Goal: Register for event/course

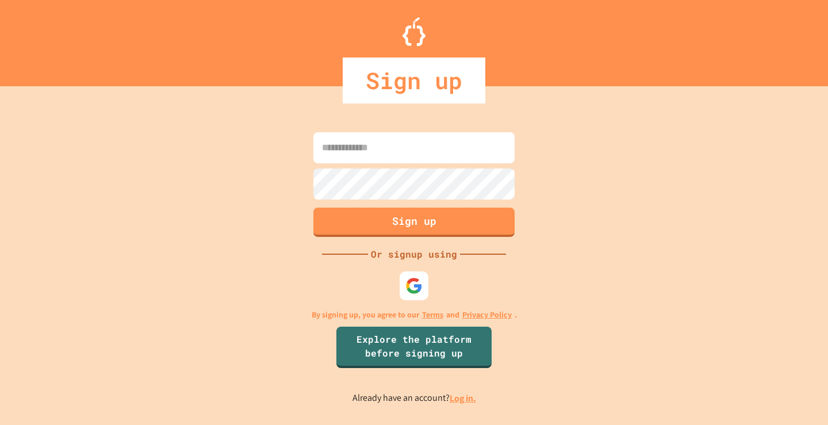
click at [437, 151] on input at bounding box center [413, 147] width 201 height 31
click at [375, 151] on input at bounding box center [413, 147] width 201 height 31
click at [420, 145] on input at bounding box center [413, 147] width 201 height 31
click at [419, 286] on img at bounding box center [414, 285] width 19 height 19
click at [409, 155] on input at bounding box center [413, 147] width 201 height 31
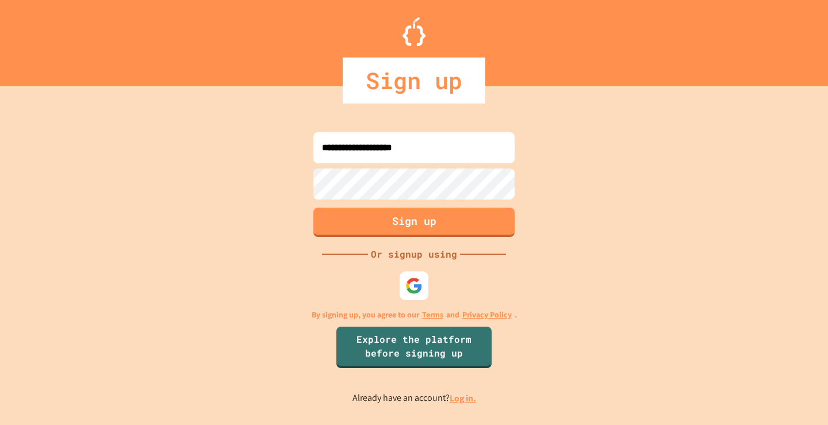
type input "**********"
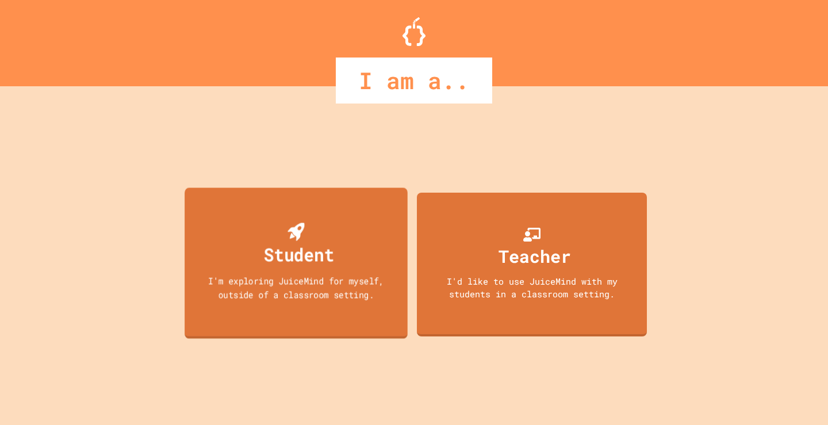
click at [331, 261] on div "Student" at bounding box center [299, 253] width 70 height 27
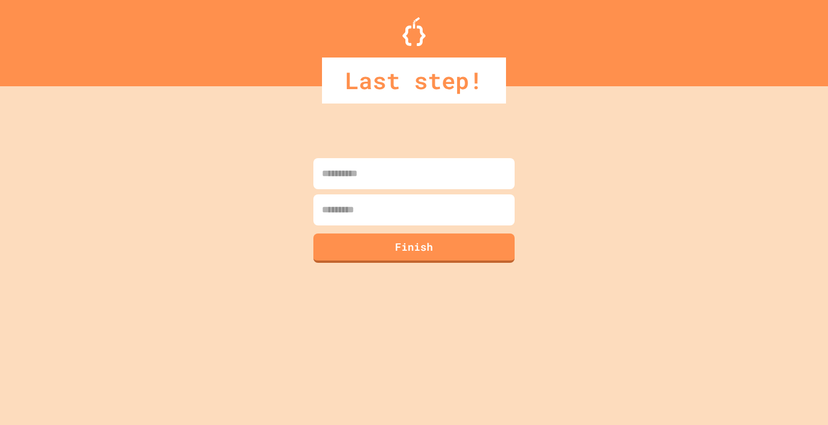
click at [384, 185] on input at bounding box center [413, 173] width 201 height 31
type input "***"
click at [383, 199] on input at bounding box center [413, 209] width 201 height 31
type input "*******"
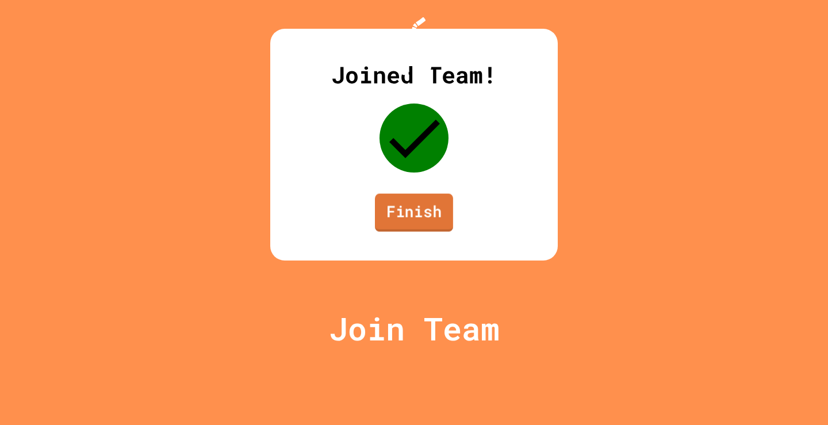
click at [414, 232] on link "Finish" at bounding box center [414, 213] width 78 height 38
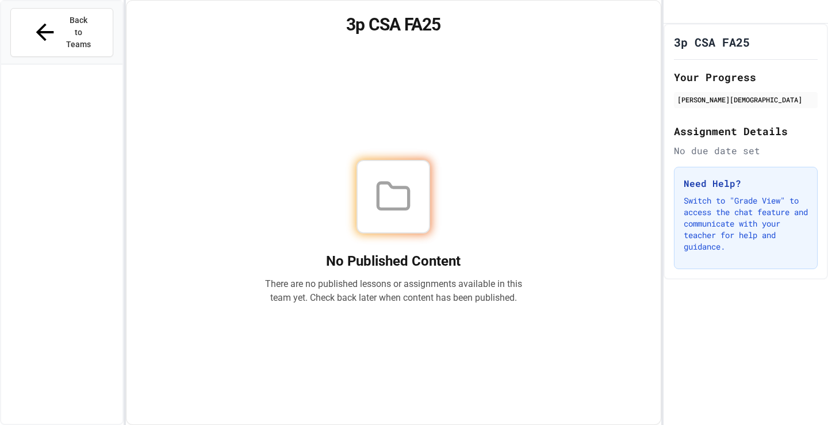
click at [717, 50] on h1 "3p CSA FA25" at bounding box center [712, 42] width 76 height 16
click at [686, 16] on icon "My Account" at bounding box center [680, 20] width 11 height 11
click at [565, 424] on div at bounding box center [414, 425] width 828 height 0
click at [16, 18] on button "Back to Teams" at bounding box center [61, 32] width 103 height 49
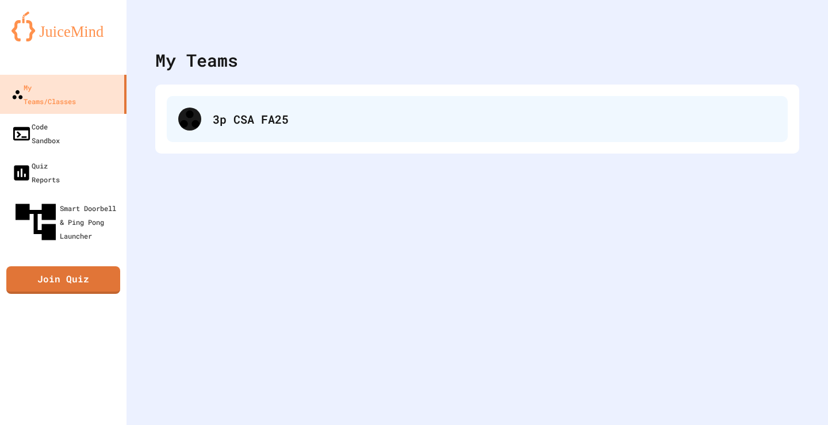
click at [224, 110] on div "3p CSA FA25" at bounding box center [477, 119] width 621 height 46
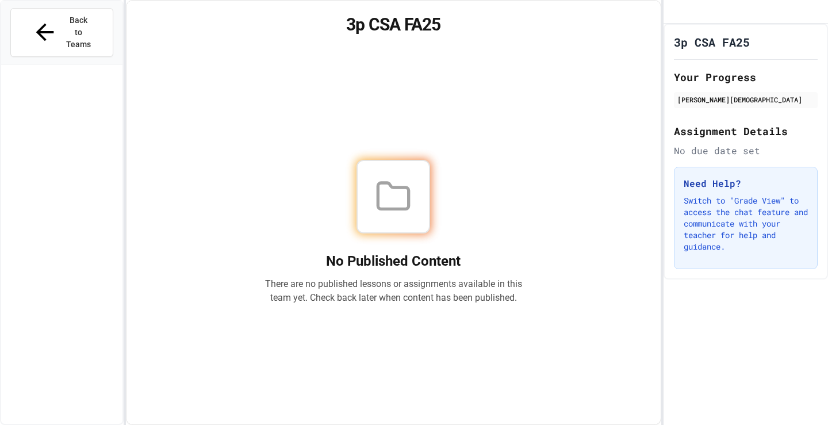
click at [446, 169] on div at bounding box center [394, 197] width 258 height 74
click at [37, 12] on button "Back to Teams" at bounding box center [61, 32] width 103 height 49
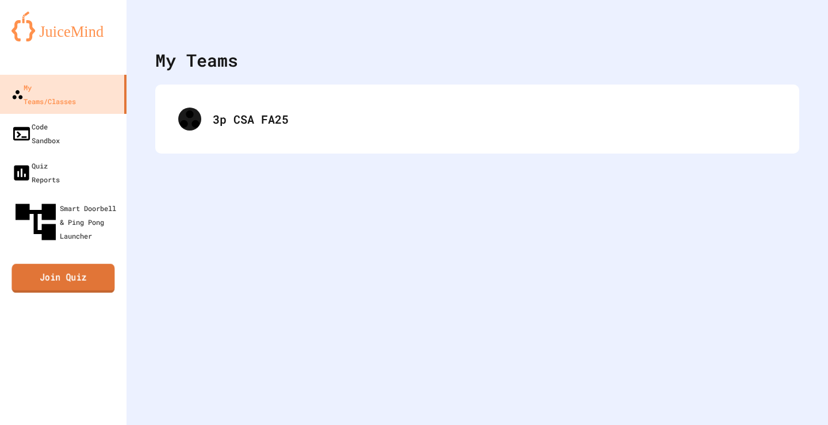
click at [86, 264] on link "Join Quiz" at bounding box center [63, 278] width 103 height 29
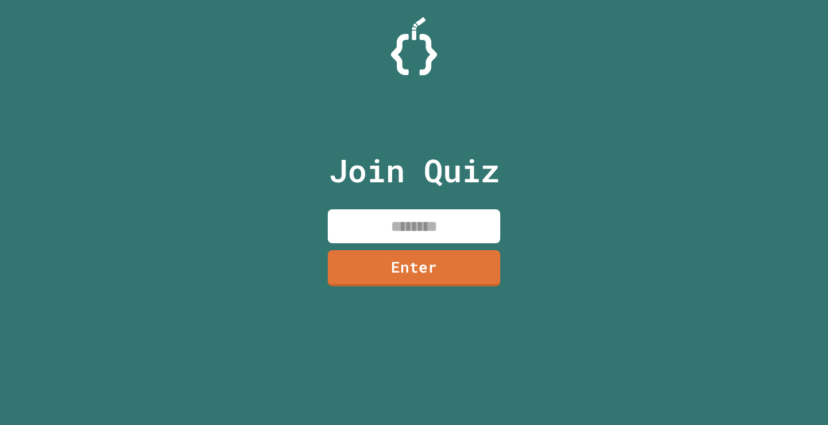
click at [393, 238] on input at bounding box center [414, 226] width 173 height 34
type input "********"
click at [455, 271] on link "Enter" at bounding box center [414, 267] width 164 height 38
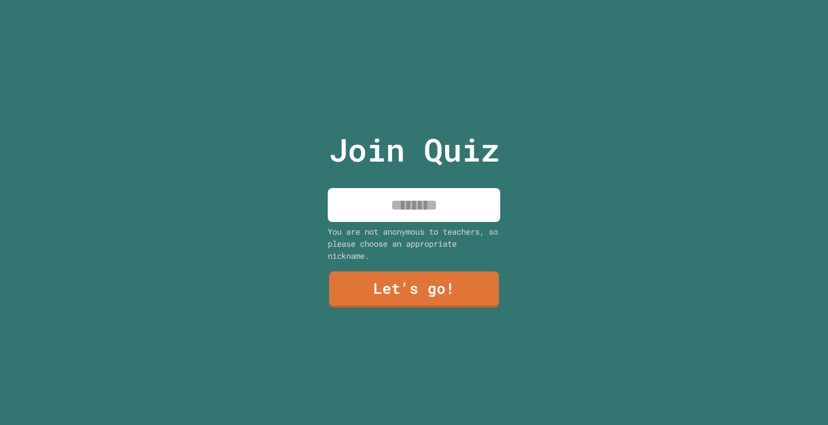
click at [419, 197] on input at bounding box center [414, 205] width 173 height 34
type input "*"
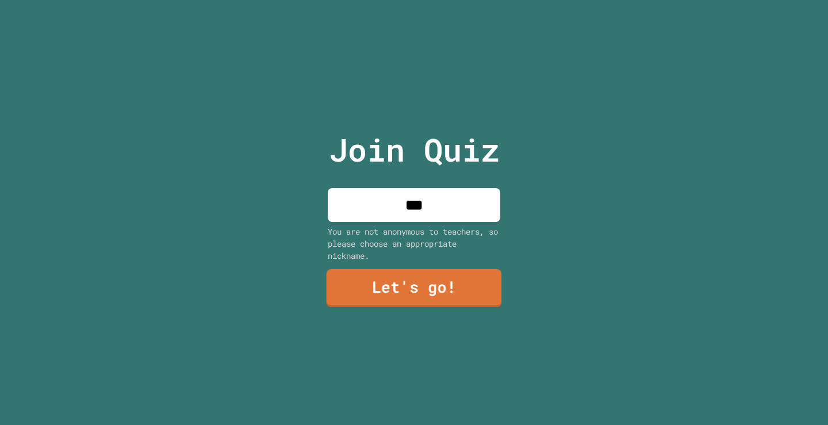
type input "***"
click at [407, 292] on link "Let's go!" at bounding box center [413, 288] width 171 height 38
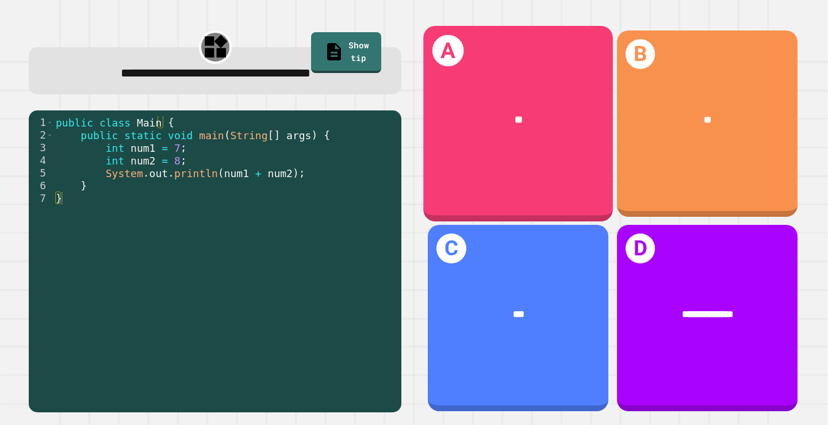
click at [488, 149] on div "A **" at bounding box center [519, 124] width 190 height 196
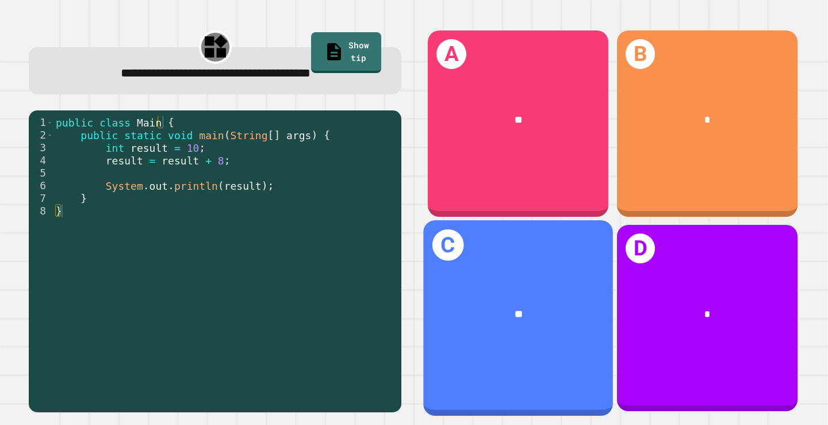
click at [533, 315] on div "**" at bounding box center [519, 314] width 190 height 57
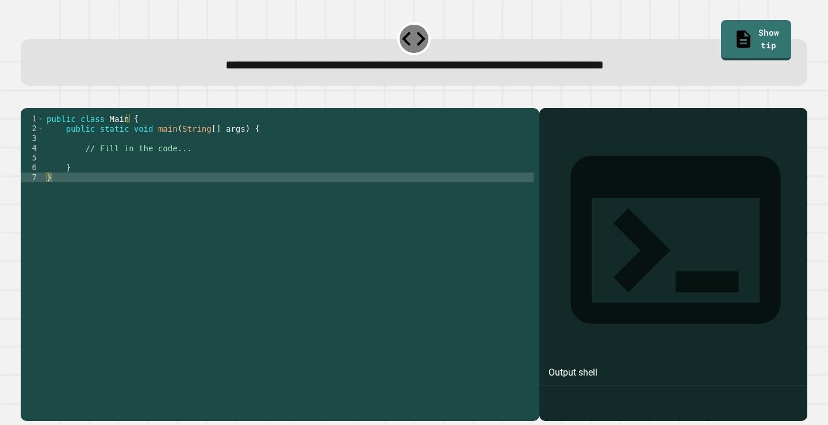
click at [614, 193] on div at bounding box center [673, 281] width 257 height 280
click at [106, 160] on div "public class Main { public static void main ( String [ ] args ) { // Fill in th…" at bounding box center [288, 251] width 489 height 274
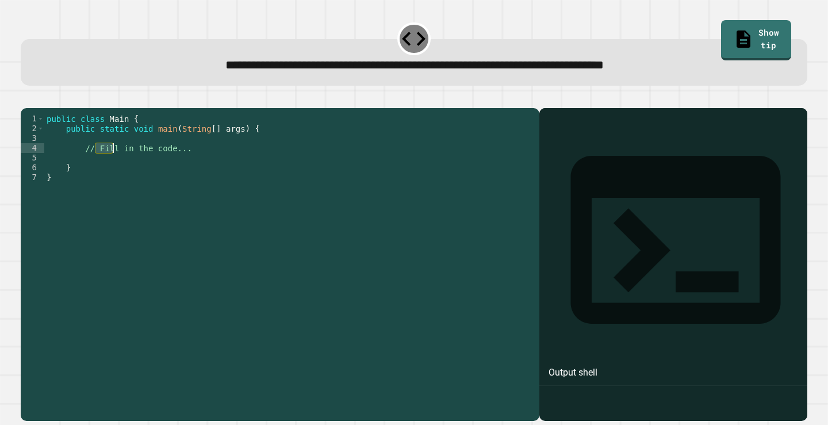
click at [106, 160] on div "public class Main { public static void main ( String [ ] args ) { // Fill in th…" at bounding box center [288, 251] width 489 height 274
drag, startPoint x: 212, startPoint y: 160, endPoint x: 83, endPoint y: 168, distance: 129.1
click at [83, 168] on div "public class Main { public static void main ( String [ ] args ) { // Fill in th…" at bounding box center [288, 251] width 489 height 274
click at [722, 22] on link "Show tip" at bounding box center [756, 39] width 68 height 43
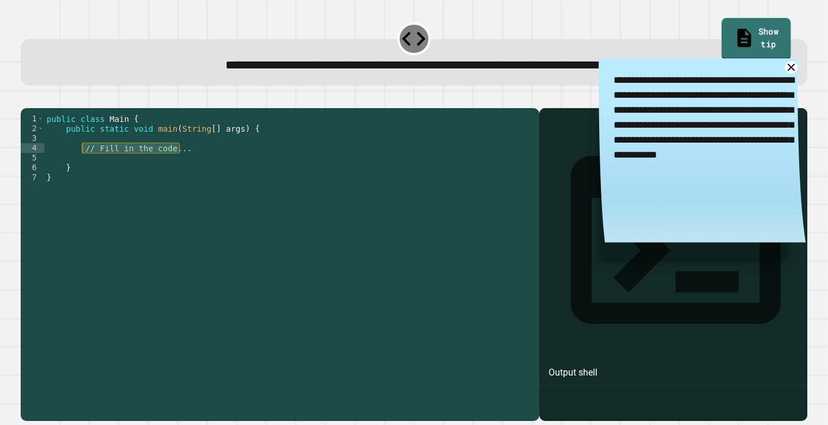
click at [722, 22] on link "Show tip" at bounding box center [757, 39] width 70 height 43
click at [784, 66] on icon at bounding box center [791, 67] width 15 height 15
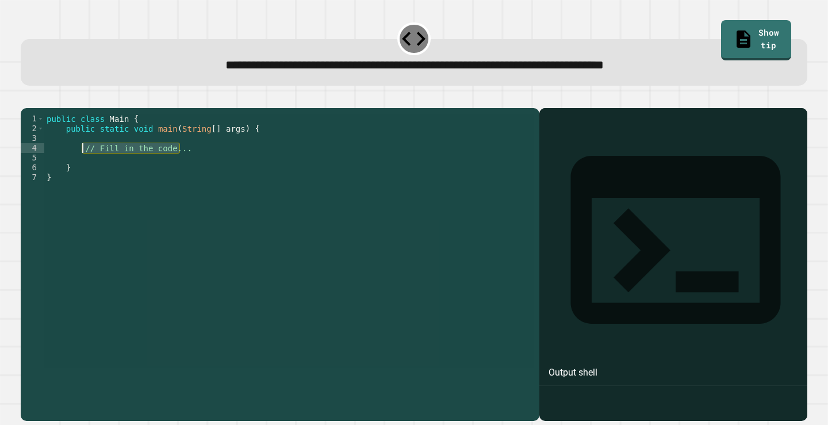
click at [196, 169] on div "public class Main { public static void main ( String [ ] args ) { // Fill in th…" at bounding box center [288, 241] width 489 height 254
drag, startPoint x: 192, startPoint y: 162, endPoint x: 81, endPoint y: 165, distance: 111.6
click at [81, 165] on div "public class Main { public static void main ( String [ ] args ) { // Fill in th…" at bounding box center [288, 251] width 489 height 274
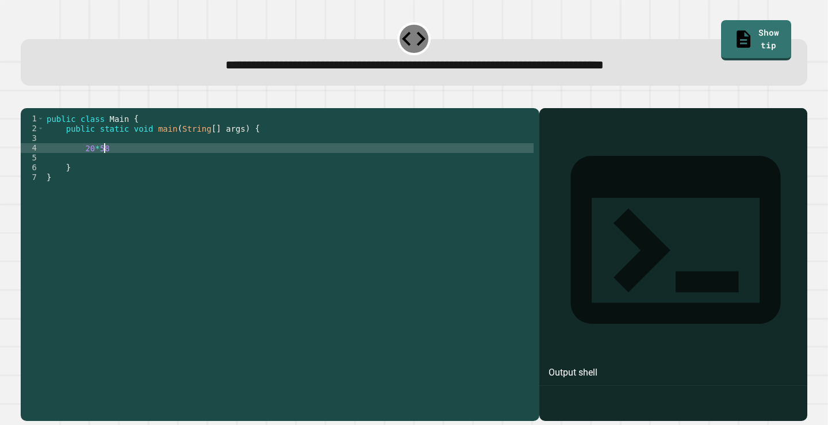
scroll to position [0, 3]
click at [79, 163] on div "public class Main { public static void main ( String [ ] args ) { 20 * 58 ) } }" at bounding box center [288, 251] width 489 height 274
click at [36, 109] on icon "button" at bounding box center [34, 105] width 6 height 8
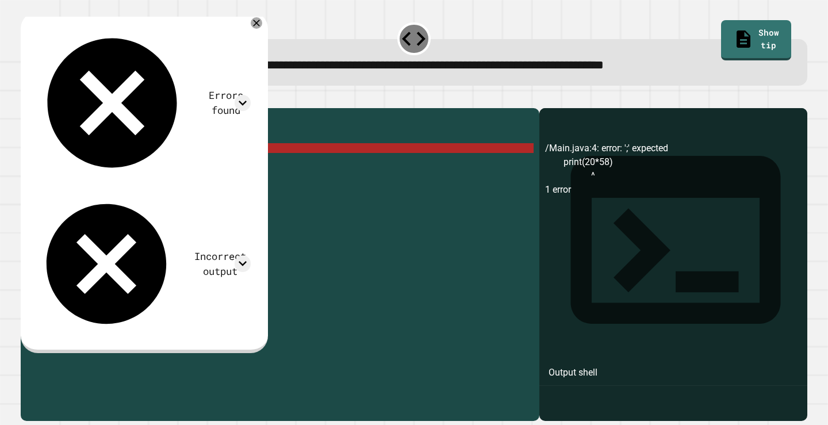
click at [458, 164] on div "public class Main { public static void main ( String [ ] args ) { print ( 20 * …" at bounding box center [288, 251] width 489 height 274
click at [251, 192] on div "Incorrect output" at bounding box center [143, 264] width 216 height 144
click at [251, 255] on icon at bounding box center [243, 263] width 17 height 17
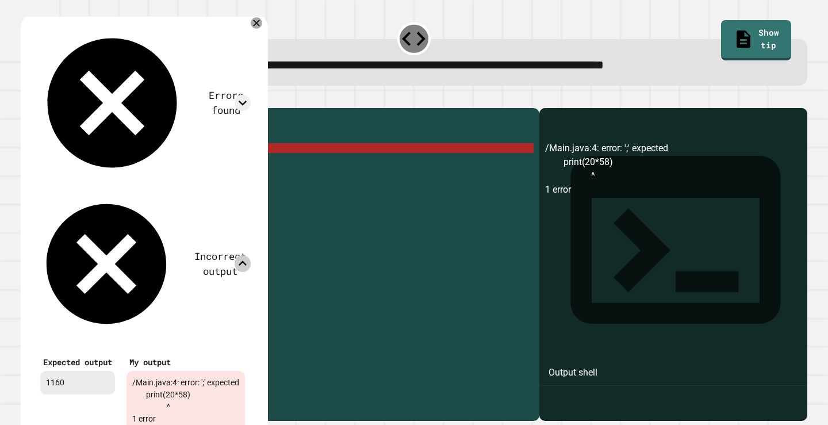
click at [247, 261] on icon at bounding box center [243, 263] width 8 height 5
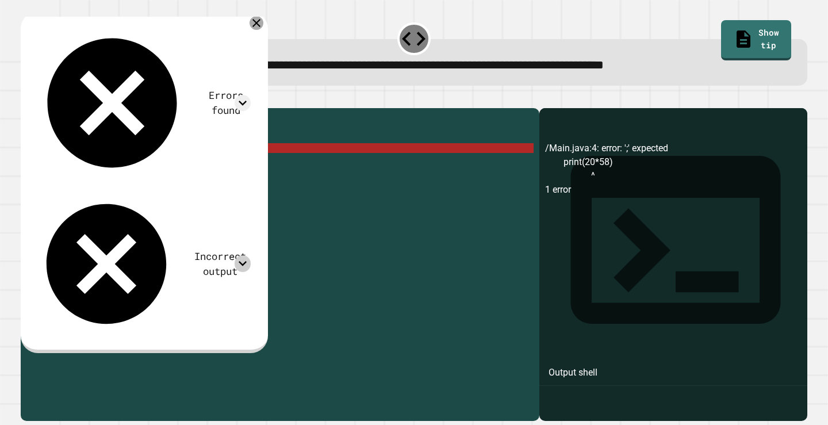
drag, startPoint x: 274, startPoint y: 21, endPoint x: 241, endPoint y: 38, distance: 37.0
click at [263, 22] on icon at bounding box center [257, 23] width 14 height 14
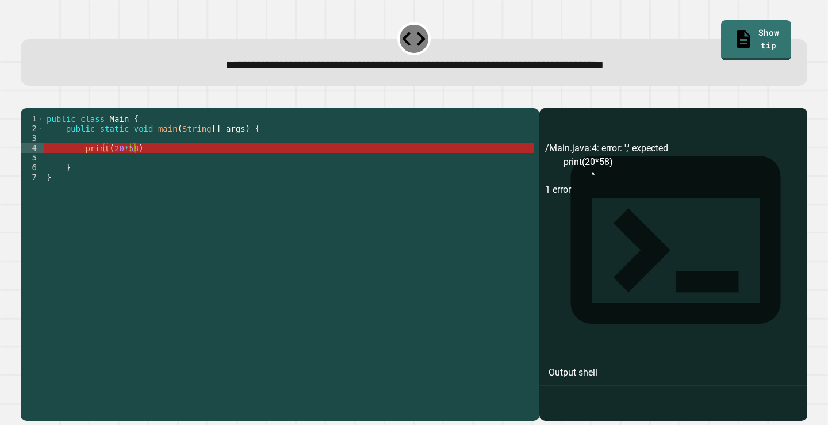
scroll to position [0, 0]
click at [102, 159] on div "public class Main { public static void main ( String [ ] args ) { print ( 20 * …" at bounding box center [288, 251] width 489 height 274
click at [105, 169] on div "public class Main { public static void main ( String [ ] args ) { print ( 20 * …" at bounding box center [288, 251] width 489 height 274
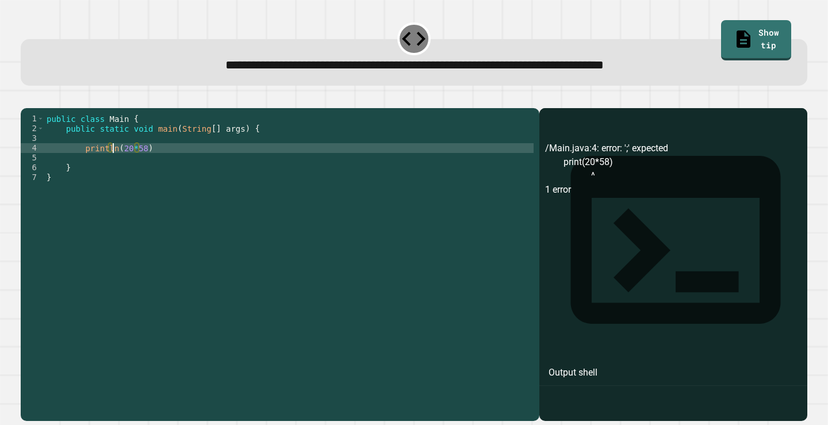
scroll to position [0, 5]
click at [79, 167] on div "public class Main { public static void main ( String [ ] args ) { println ( 20 …" at bounding box center [288, 251] width 489 height 274
click at [222, 164] on div "public class Main { public static void main ( String [ ] args ) { System . out …" at bounding box center [288, 251] width 489 height 274
type textarea "**********"
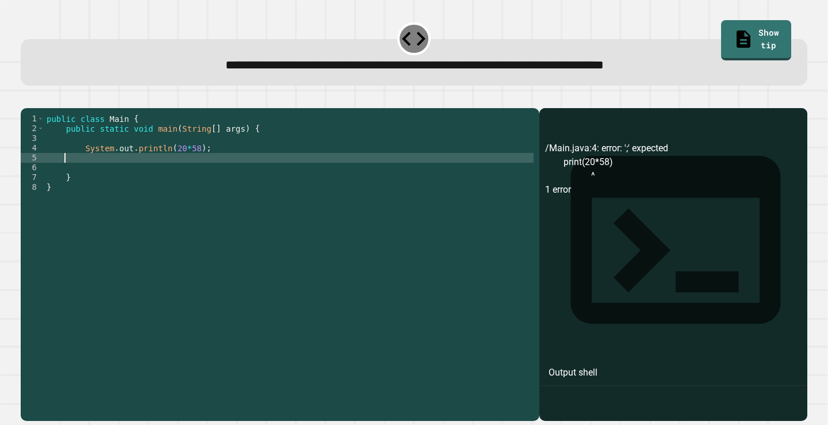
scroll to position [0, 1]
click at [49, 108] on div at bounding box center [414, 101] width 787 height 14
click at [26, 98] on button "button" at bounding box center [26, 98] width 0 height 0
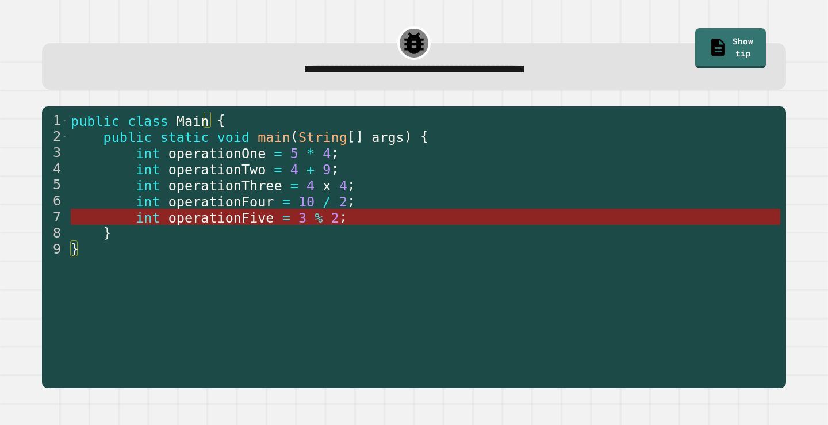
click at [236, 220] on span "operationFive" at bounding box center [222, 218] width 106 height 16
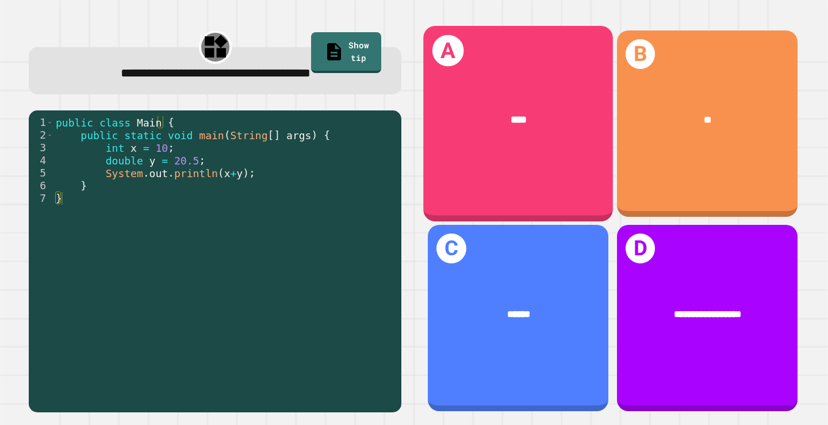
click at [503, 158] on div "A ****" at bounding box center [519, 124] width 190 height 196
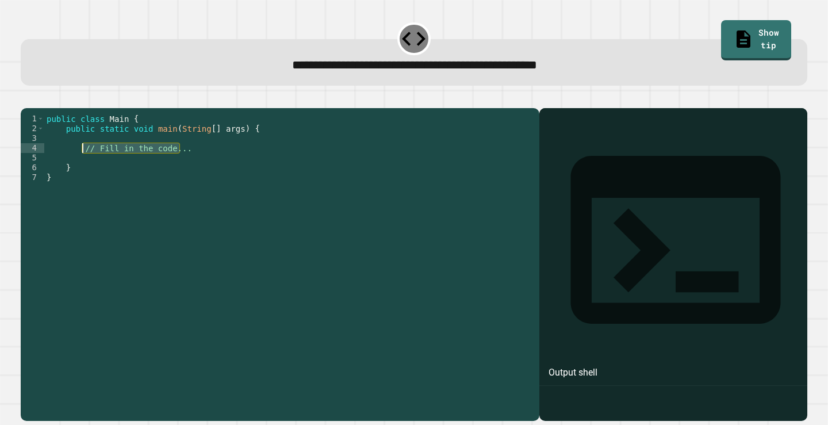
drag, startPoint x: 189, startPoint y: 161, endPoint x: 81, endPoint y: 163, distance: 108.1
click at [81, 163] on div "public class Main { public static void main ( String [ ] args ) { // Fill in th…" at bounding box center [288, 251] width 489 height 274
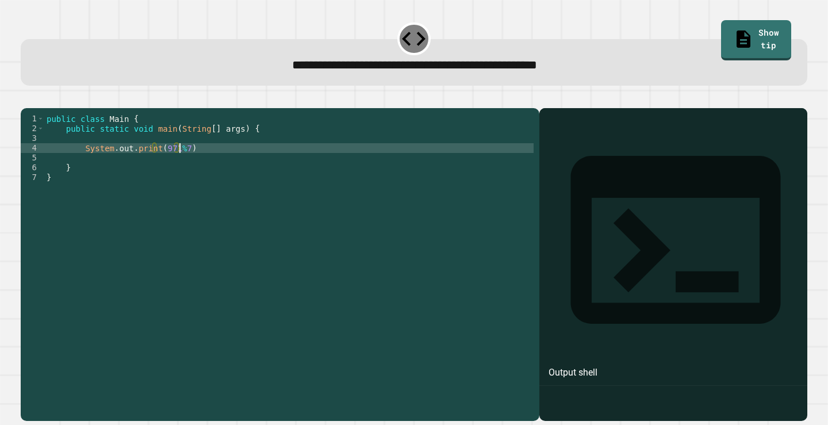
scroll to position [0, 9]
click at [26, 98] on button "button" at bounding box center [26, 98] width 0 height 0
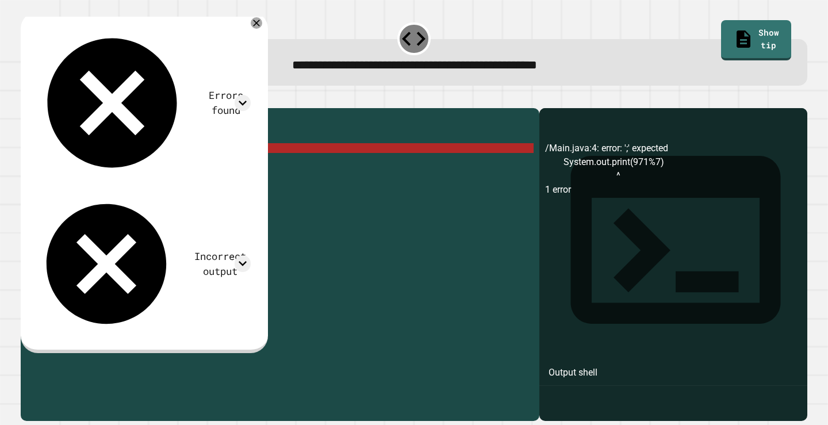
click at [178, 162] on div "public class Main { public static void main ( String [ ] args ) { System . out …" at bounding box center [288, 251] width 489 height 274
click at [174, 162] on div "public class Main { public static void main ( String [ ] args ) { System . out …" at bounding box center [288, 251] width 489 height 274
click at [267, 165] on div "public class Main { public static void main ( String [ ] args ) { System . out …" at bounding box center [288, 251] width 489 height 274
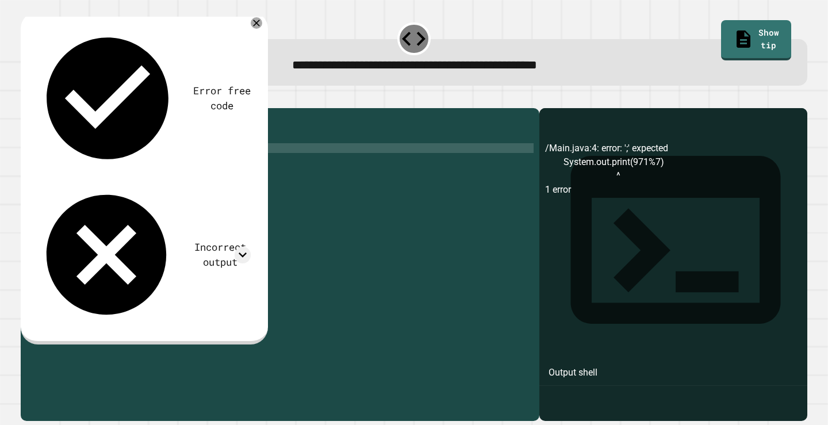
type textarea "**********"
click at [190, 240] on div "Incorrect output" at bounding box center [220, 255] width 61 height 30
click at [26, 98] on icon "button" at bounding box center [26, 98] width 0 height 0
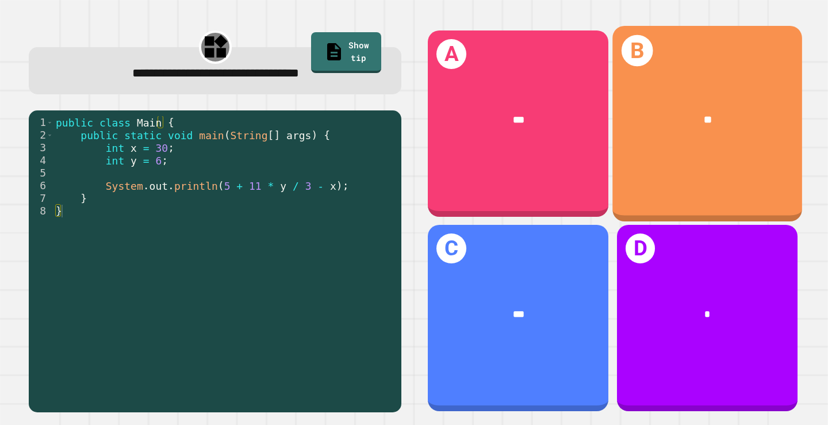
click at [700, 134] on div "**" at bounding box center [708, 120] width 190 height 57
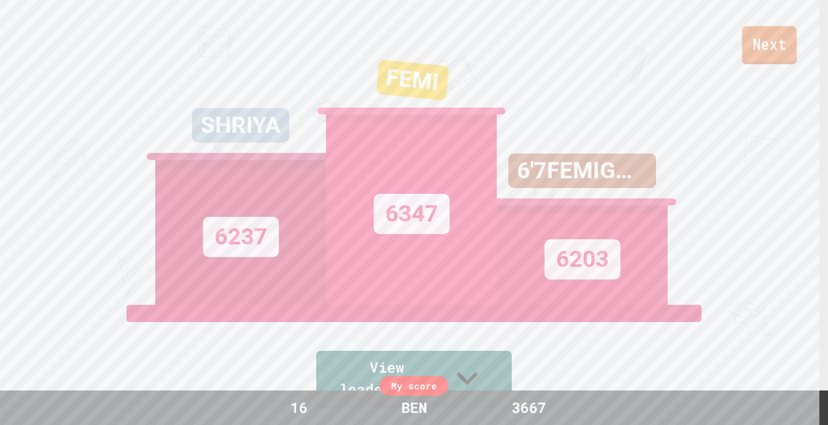
click at [744, 59] on link "Next" at bounding box center [769, 45] width 55 height 38
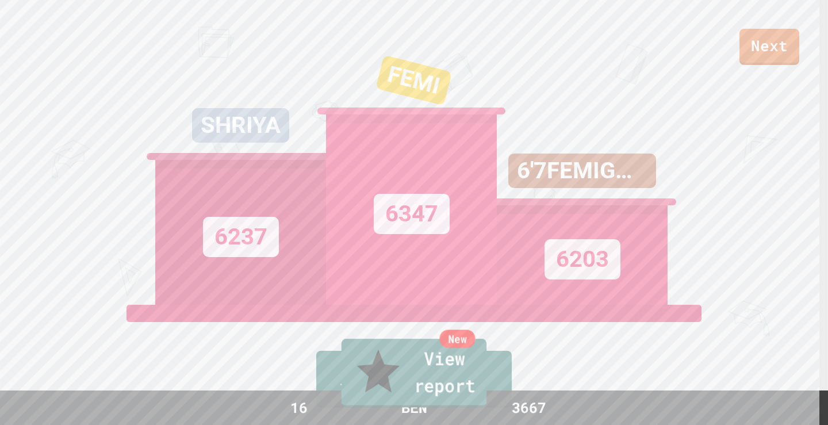
click at [407, 377] on link "New View report" at bounding box center [414, 373] width 145 height 69
